Goal: Transaction & Acquisition: Book appointment/travel/reservation

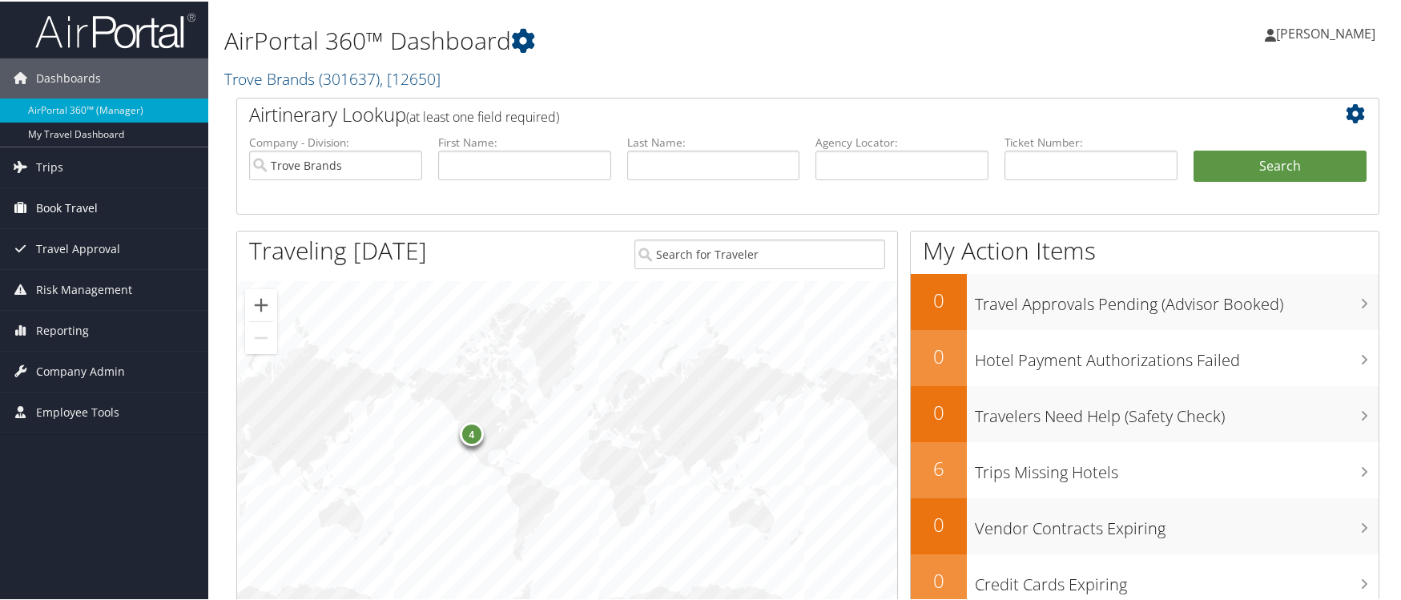
click at [86, 207] on span "Book Travel" at bounding box center [67, 207] width 62 height 40
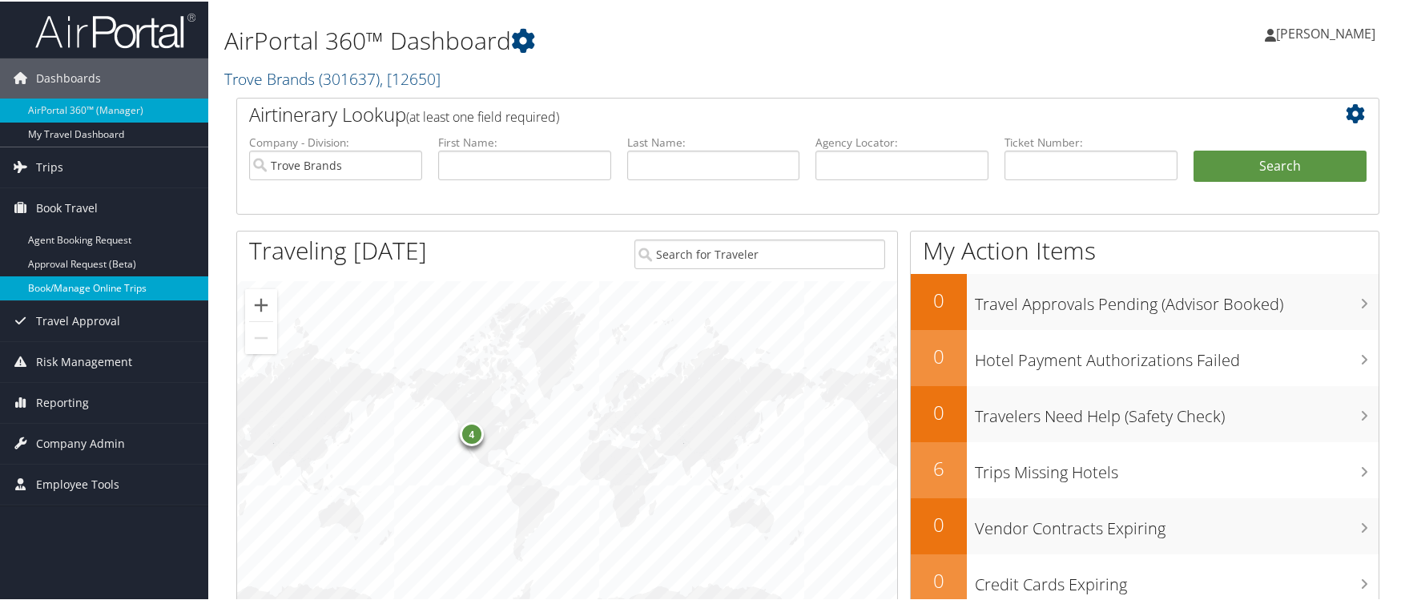
click at [128, 278] on link "Book/Manage Online Trips" at bounding box center [104, 287] width 208 height 24
